Goal: Task Accomplishment & Management: Use online tool/utility

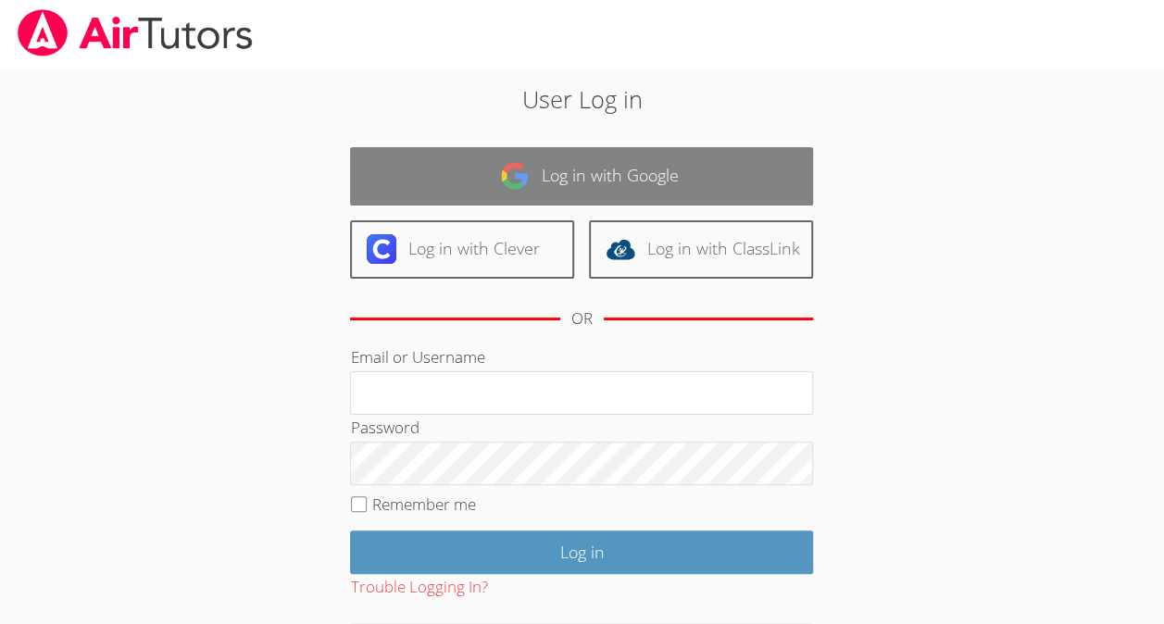
click at [576, 178] on link "Log in with Google" at bounding box center [581, 176] width 463 height 58
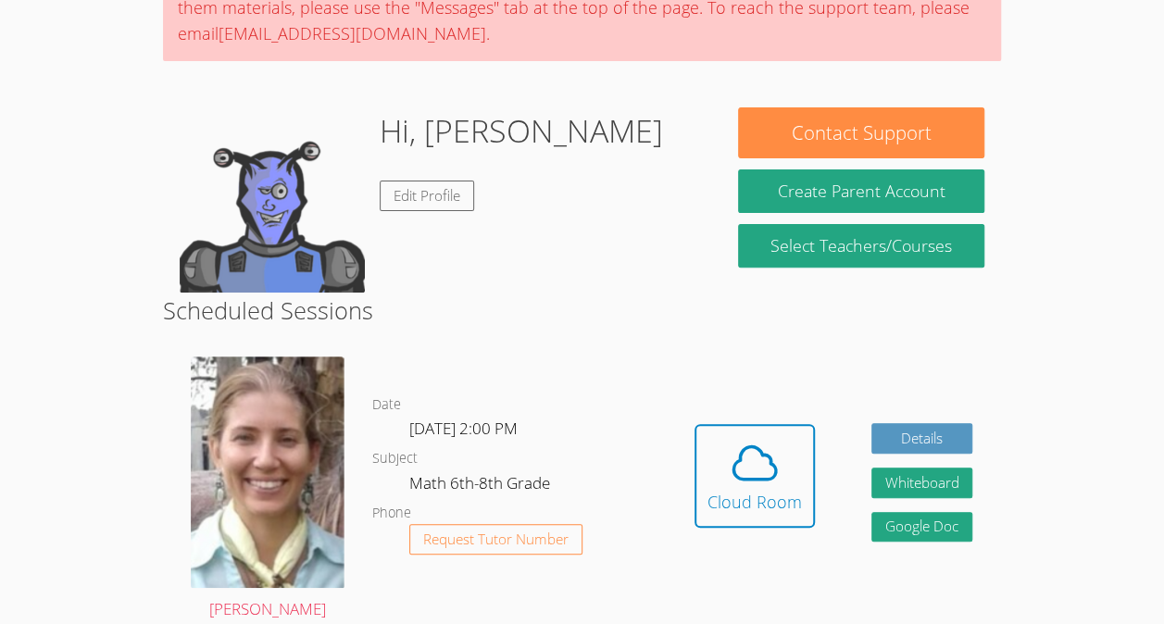
scroll to position [194, 0]
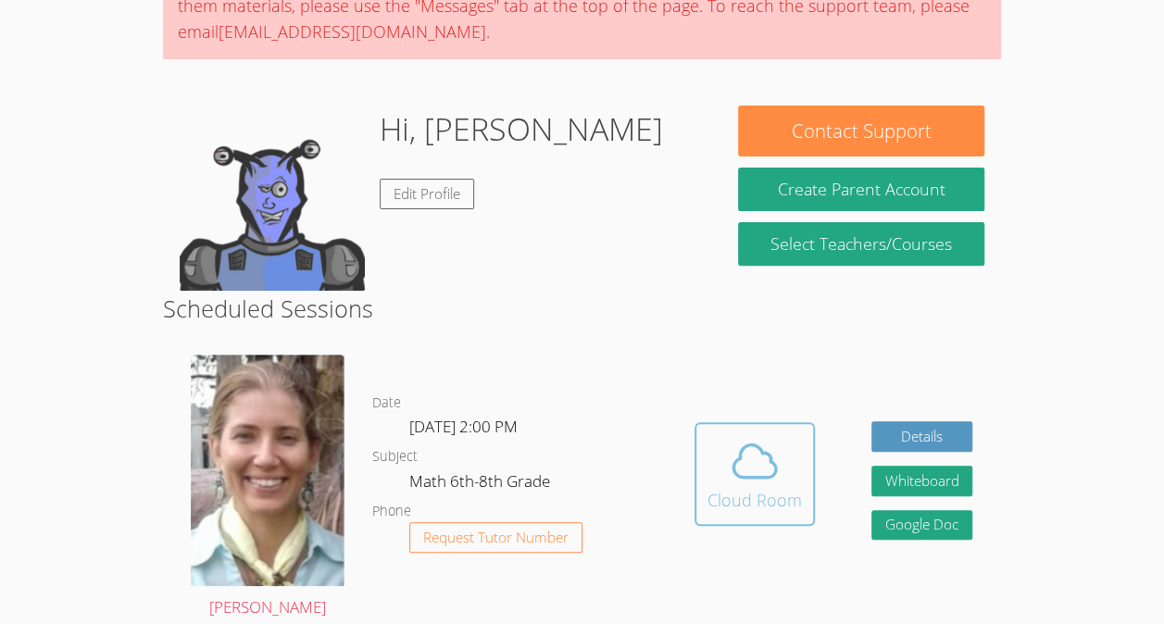
click at [755, 450] on icon at bounding box center [755, 461] width 52 height 52
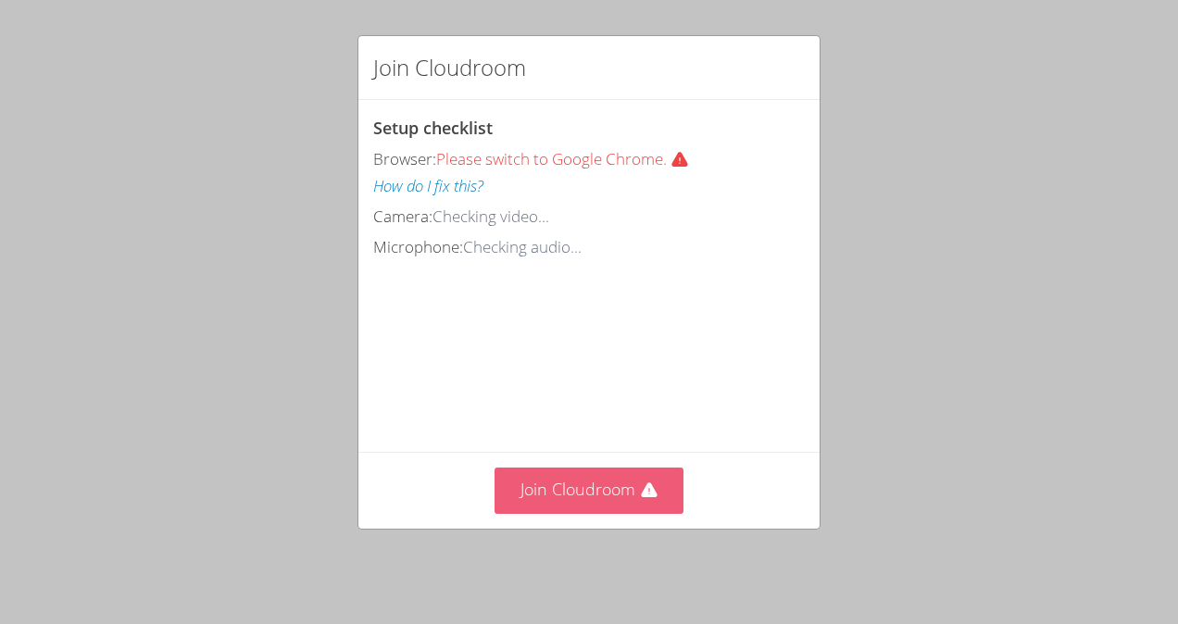
click at [579, 495] on button "Join Cloudroom" at bounding box center [590, 490] width 190 height 45
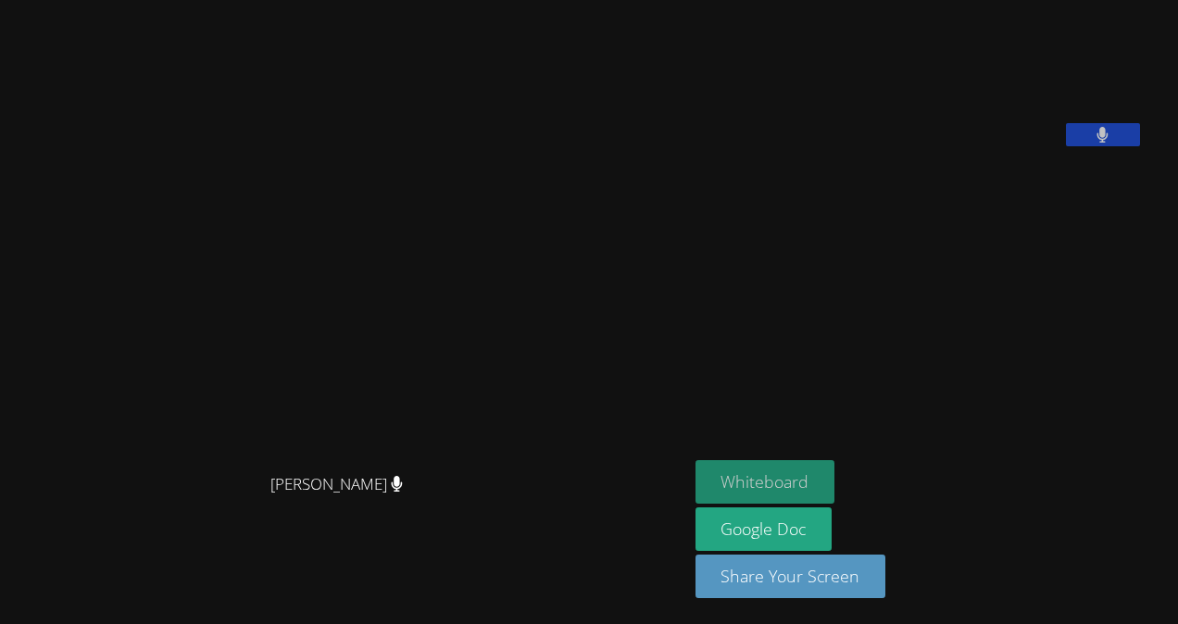
click at [824, 470] on button "Whiteboard" at bounding box center [766, 482] width 140 height 44
